Goal: Task Accomplishment & Management: Use online tool/utility

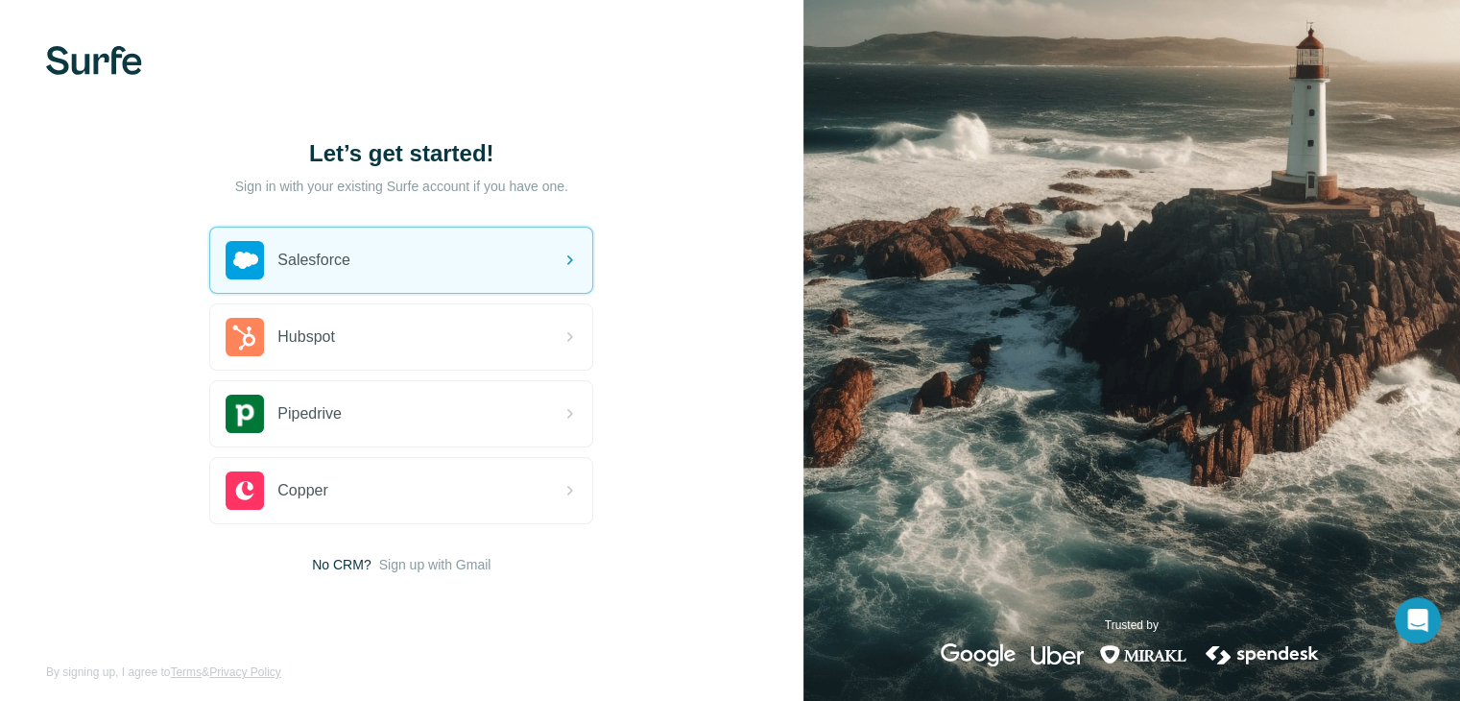
click at [479, 261] on div "Salesforce" at bounding box center [401, 259] width 382 height 65
